Goal: Information Seeking & Learning: Learn about a topic

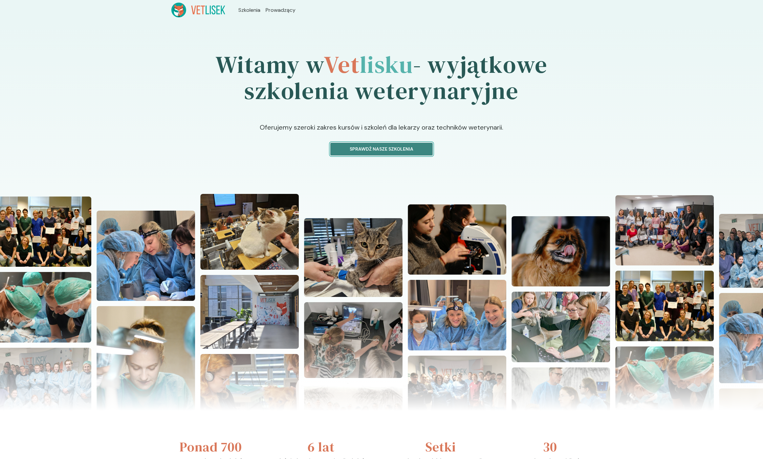
click at [412, 144] on button "Sprawdź nasze szkolenia" at bounding box center [381, 149] width 102 height 13
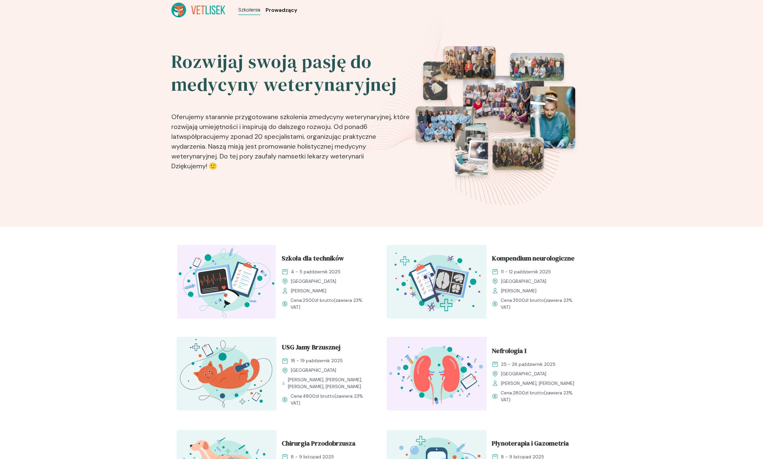
click at [277, 11] on span "Prowadzący" at bounding box center [282, 10] width 32 height 8
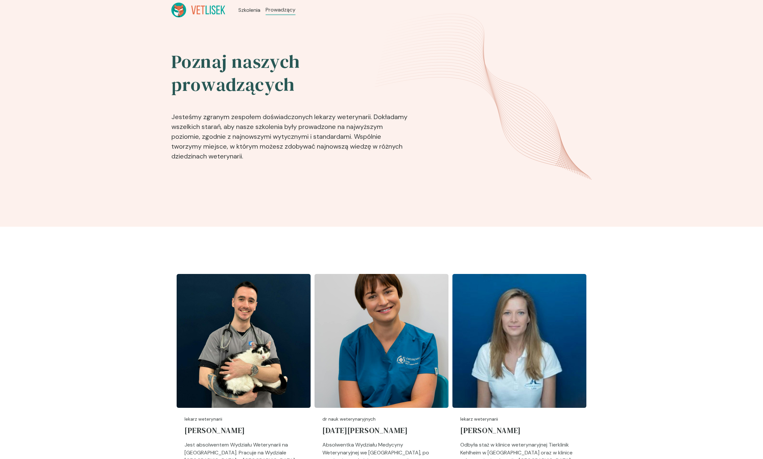
scroll to position [1595, 0]
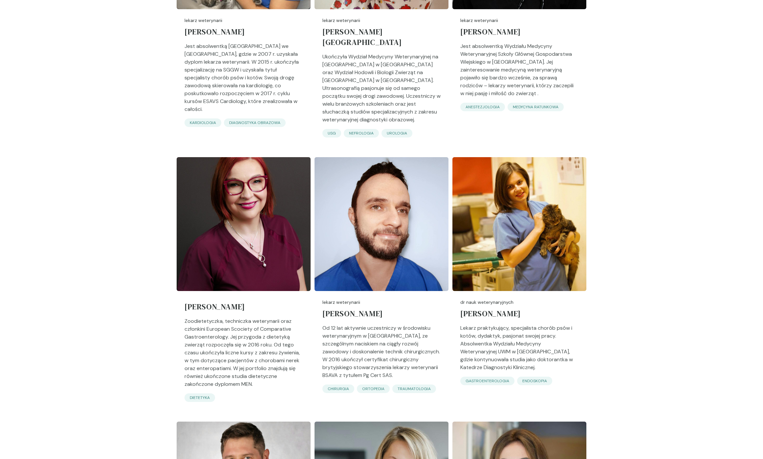
scroll to position [660, 0]
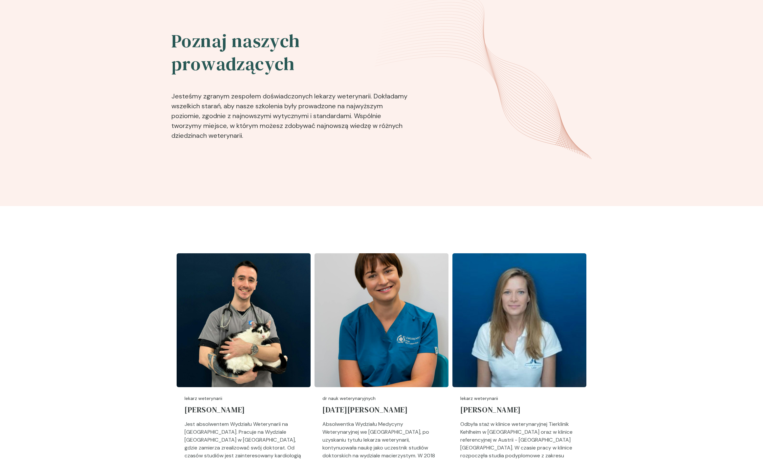
scroll to position [12, 0]
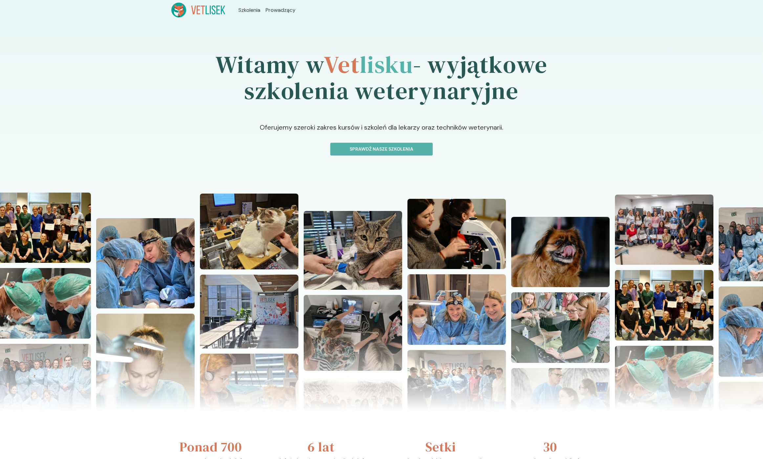
click at [375, 142] on p "Oferujemy szeroki zakres kursów i szkoleń dla lekarzy oraz techników weterynari…" at bounding box center [381, 132] width 509 height 20
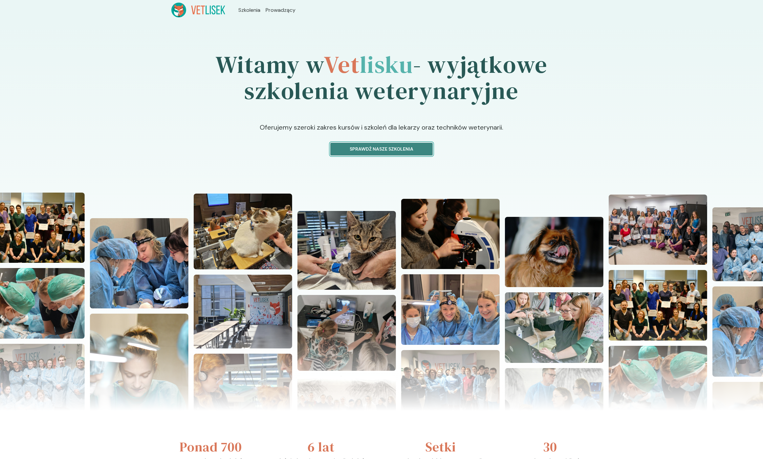
click at [377, 152] on p "Sprawdź nasze szkolenia" at bounding box center [381, 149] width 91 height 7
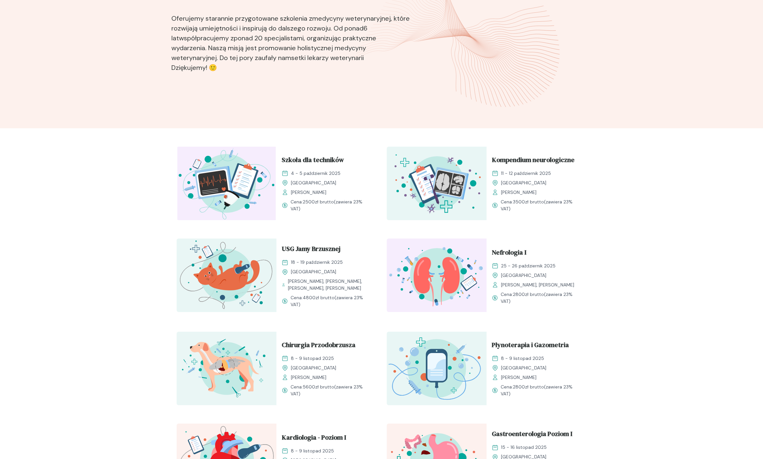
scroll to position [95, 0]
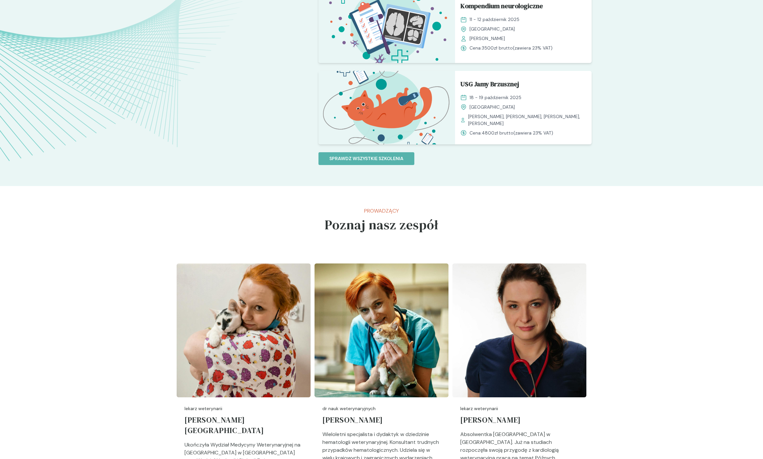
scroll to position [608, 0]
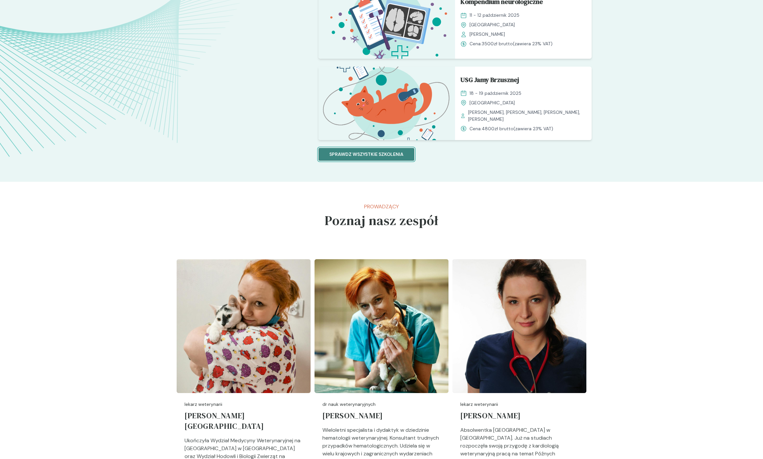
click at [377, 150] on button "Sprawdz wszystkie szkolenia" at bounding box center [366, 154] width 96 height 13
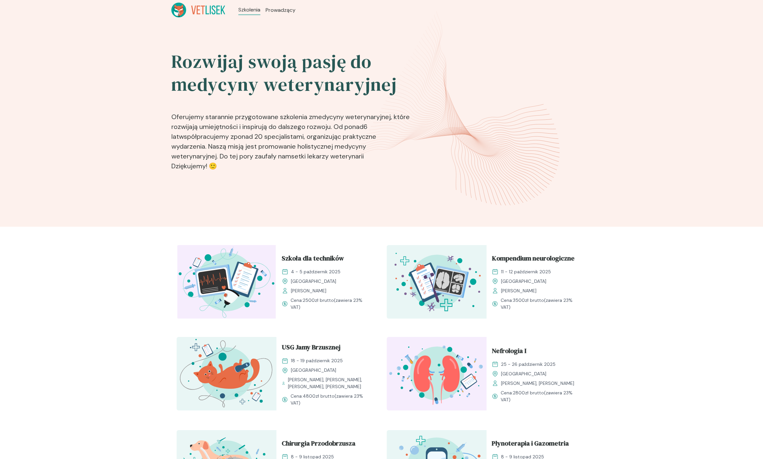
scroll to position [398, 0]
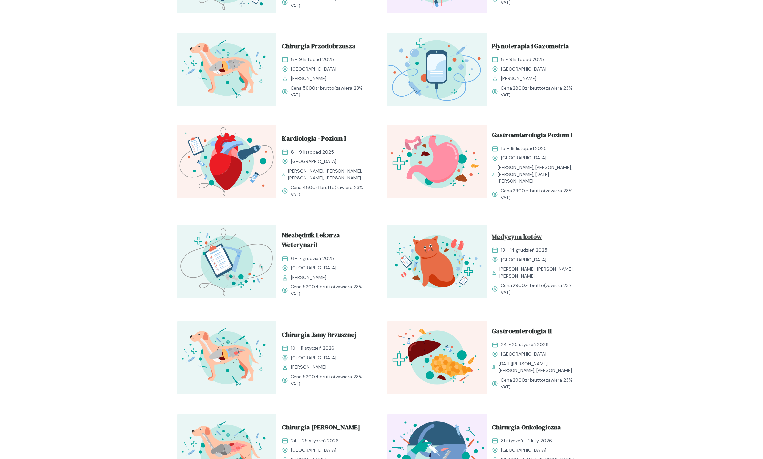
click at [518, 232] on span "Medycyna kotów" at bounding box center [517, 238] width 50 height 12
